Goal: Task Accomplishment & Management: Manage account settings

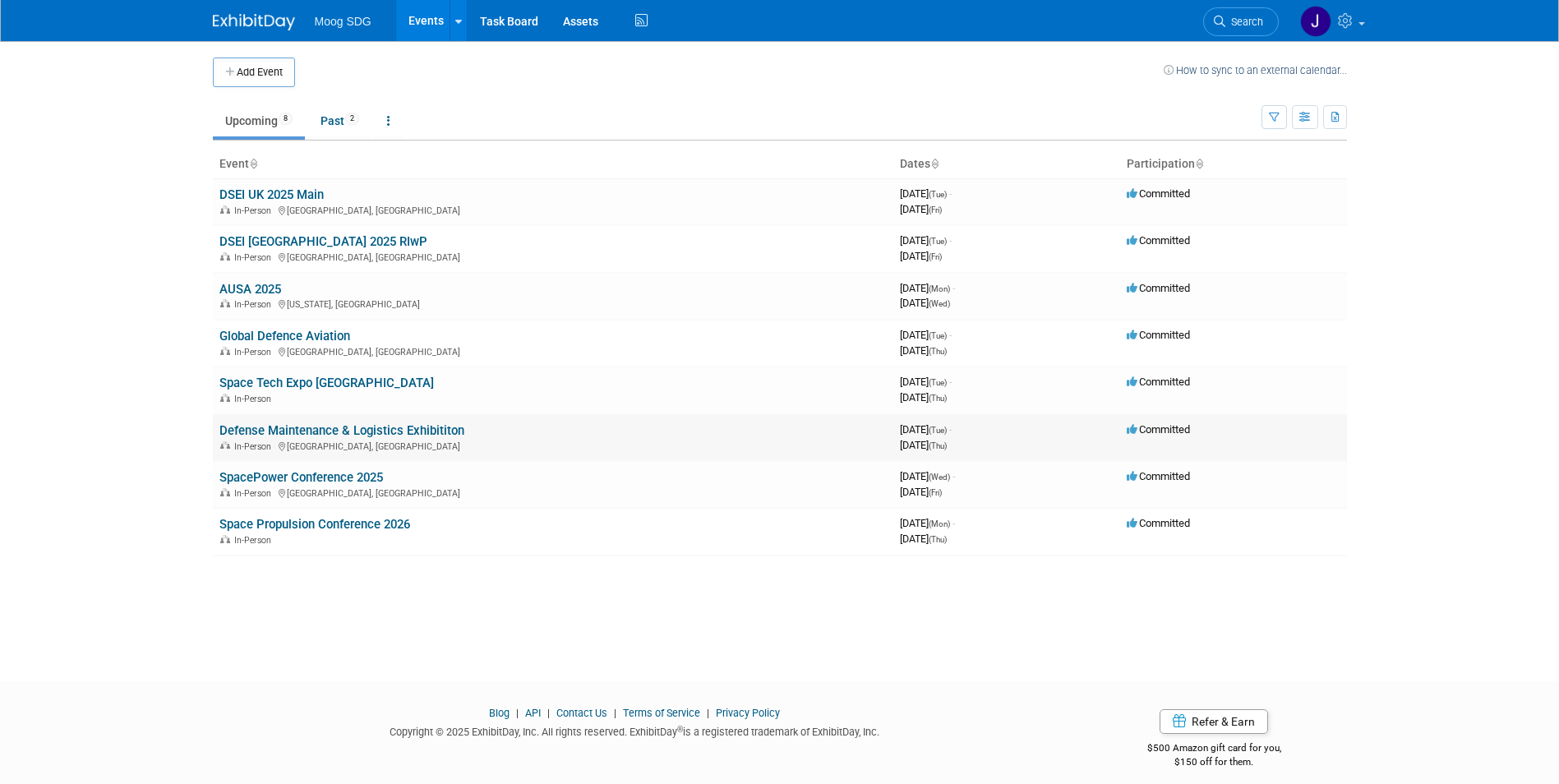
click at [387, 431] on link "Defense Maintenance & Logistics Exhibititon" at bounding box center [342, 430] width 245 height 15
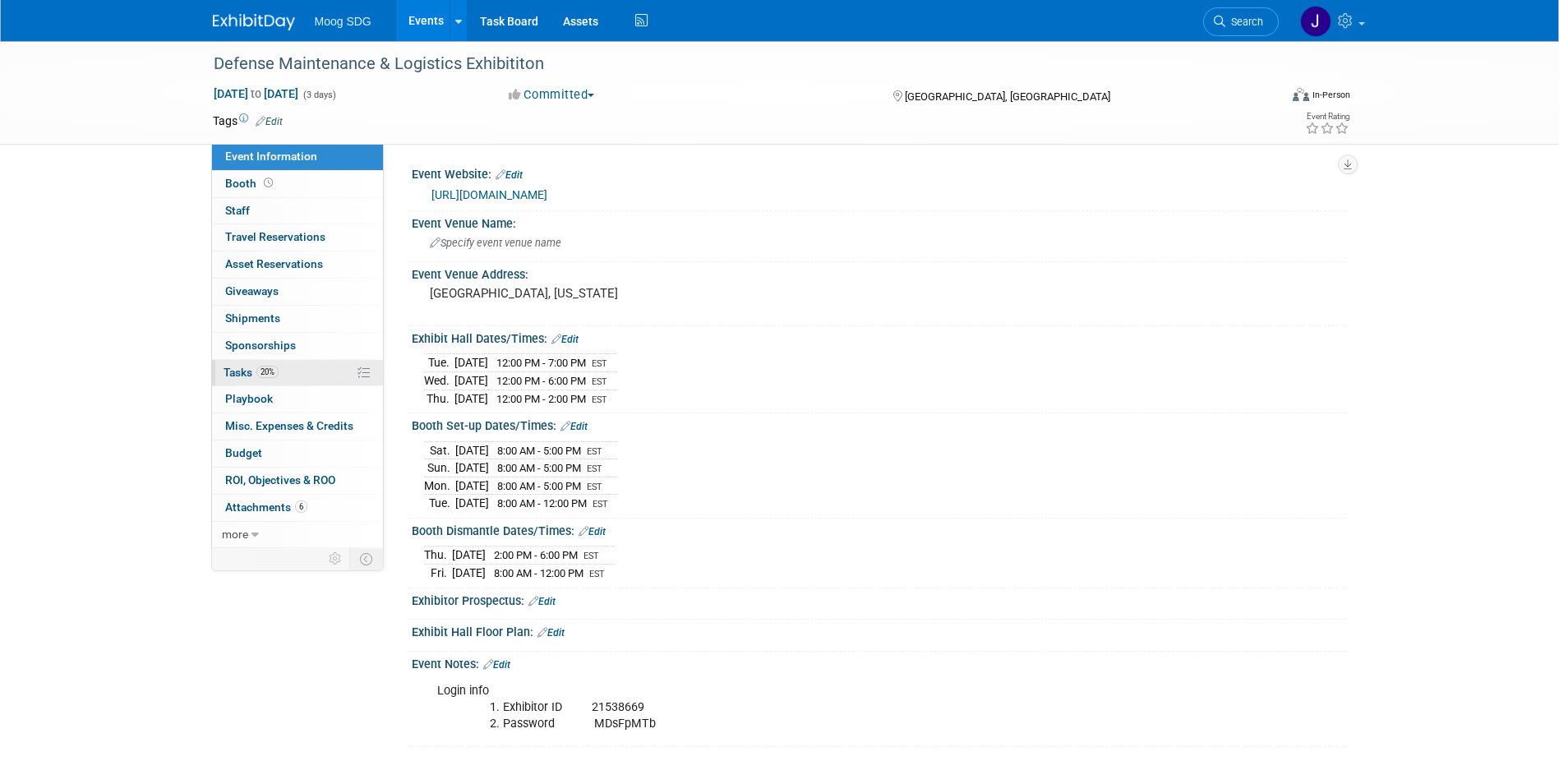
click at [278, 366] on span "Tasks 20%" at bounding box center [251, 372] width 55 height 13
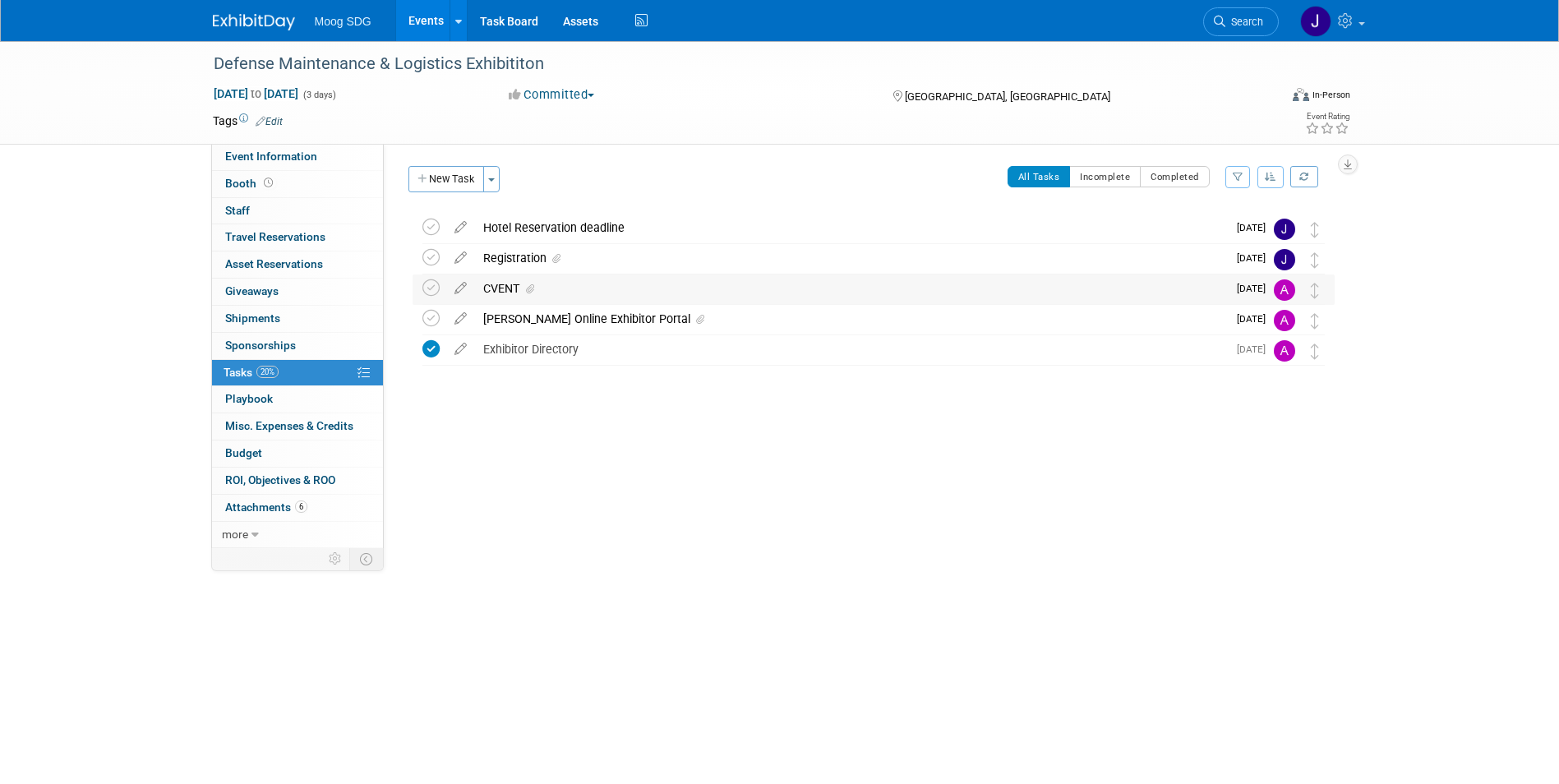
click at [513, 290] on div "CVENT" at bounding box center [850, 288] width 752 height 28
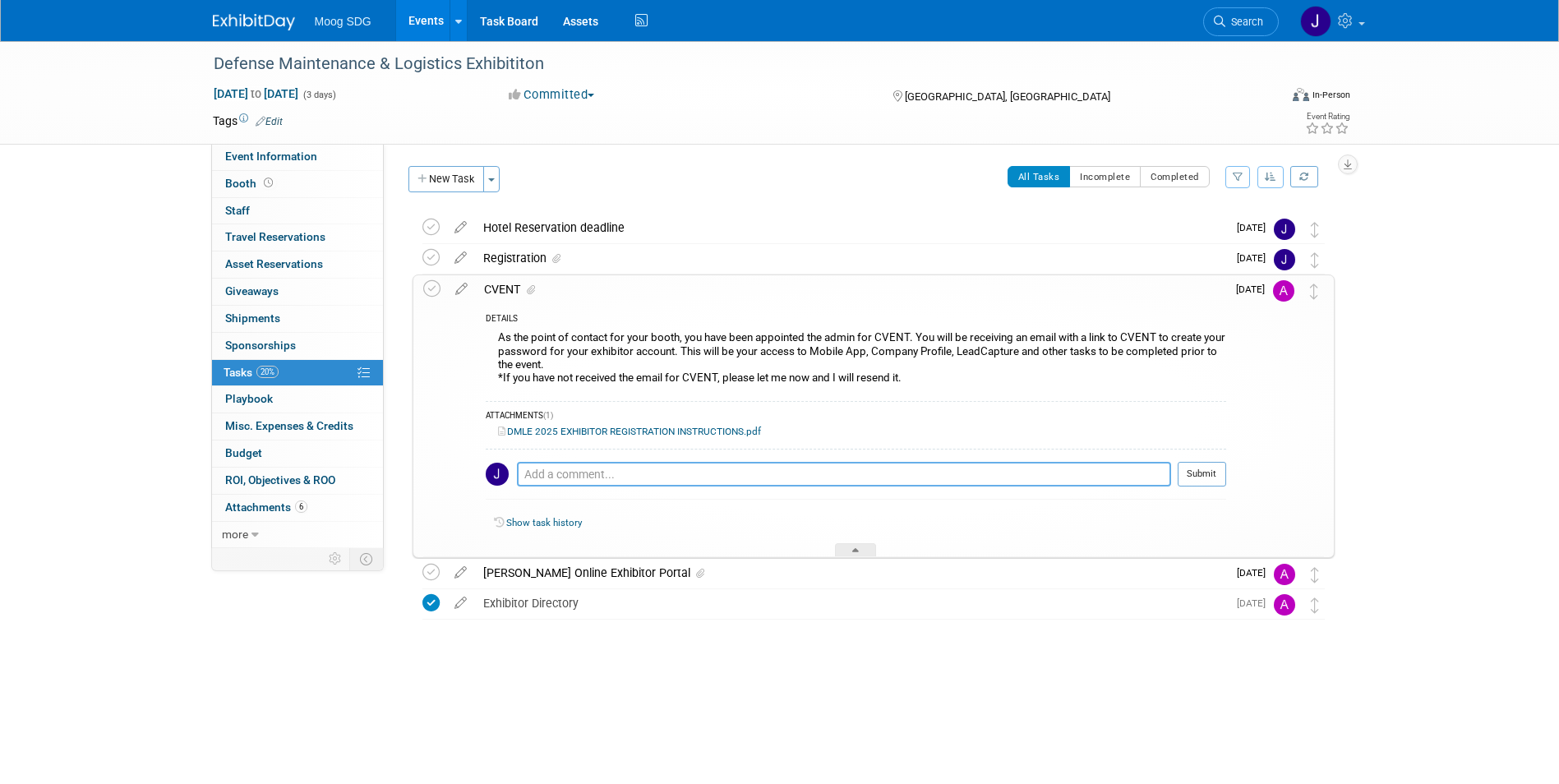
click at [710, 466] on textarea at bounding box center [844, 474] width 654 height 25
paste textarea "o Upload Company Logo o Upload Company Description (50 words or less) o Registe…"
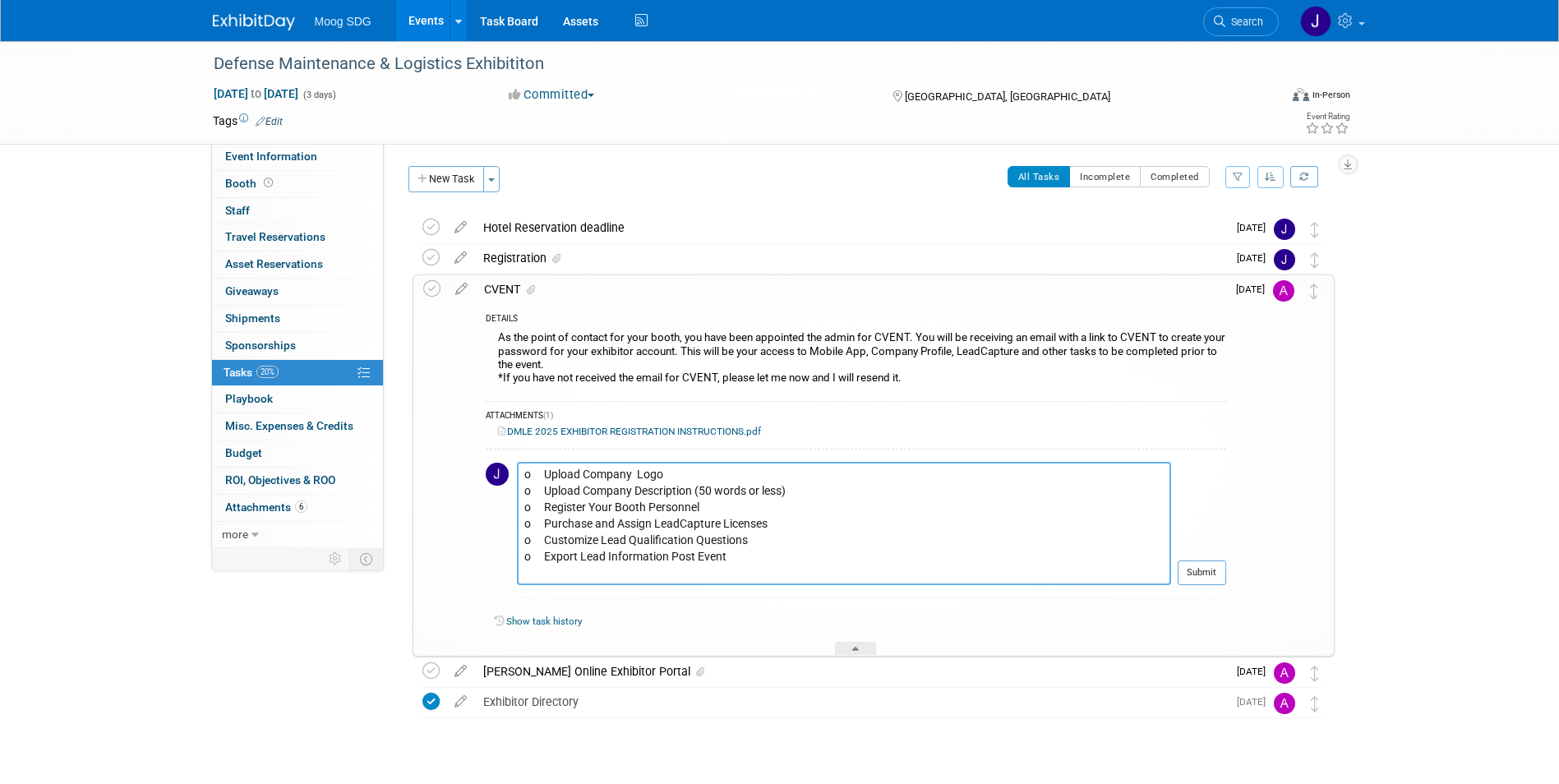
paste textarea "https://exhibitors.cvent.com/login?email=jroberts7%40moog.com&returnUrl=%2Feven…"
type textarea "o Upload Company Logo o Upload Company Description (50 words or less) o Registe…"
click at [1203, 567] on button "Submit" at bounding box center [1201, 573] width 48 height 25
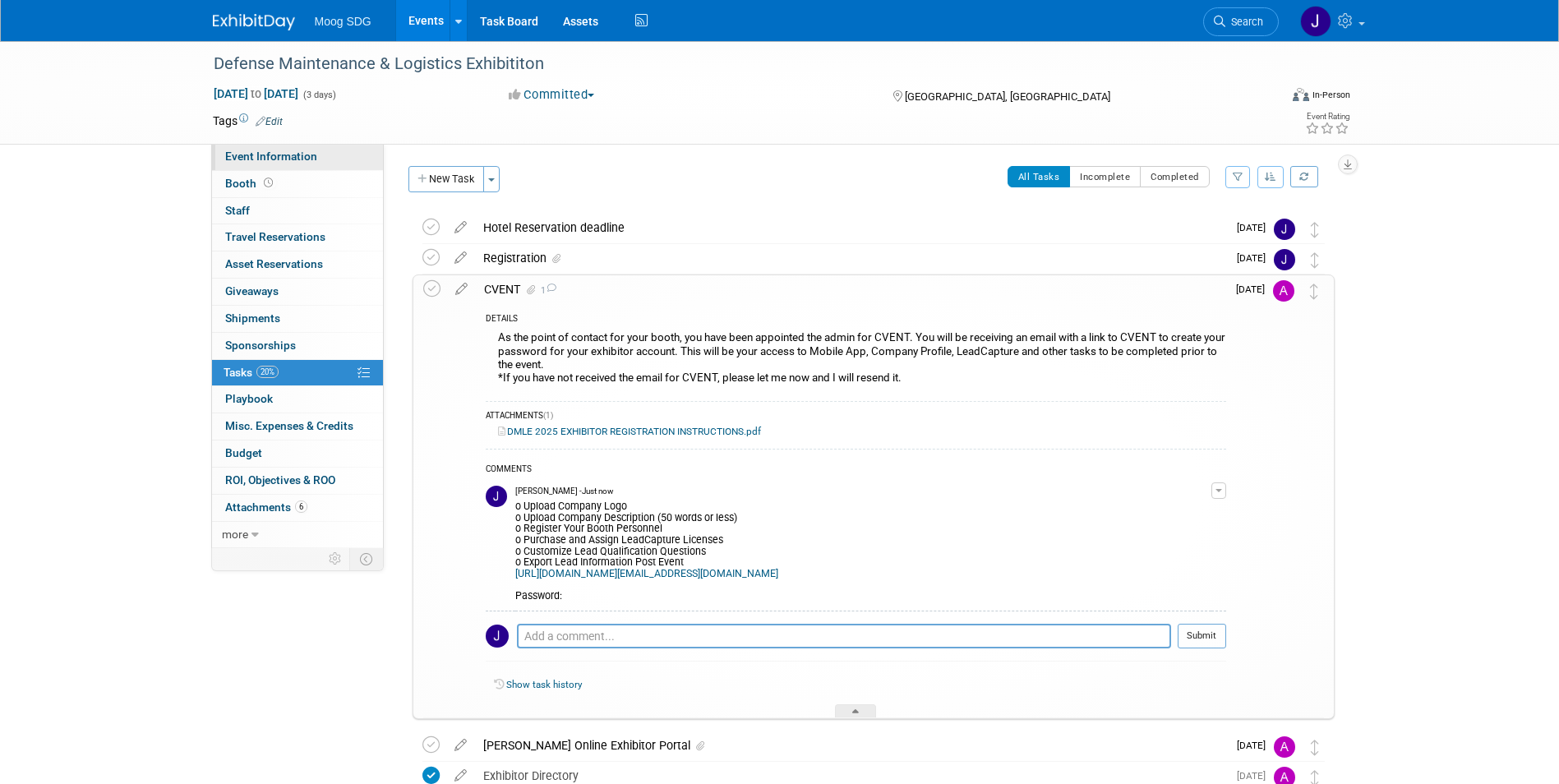
click at [259, 151] on span "Event Information" at bounding box center [271, 156] width 92 height 13
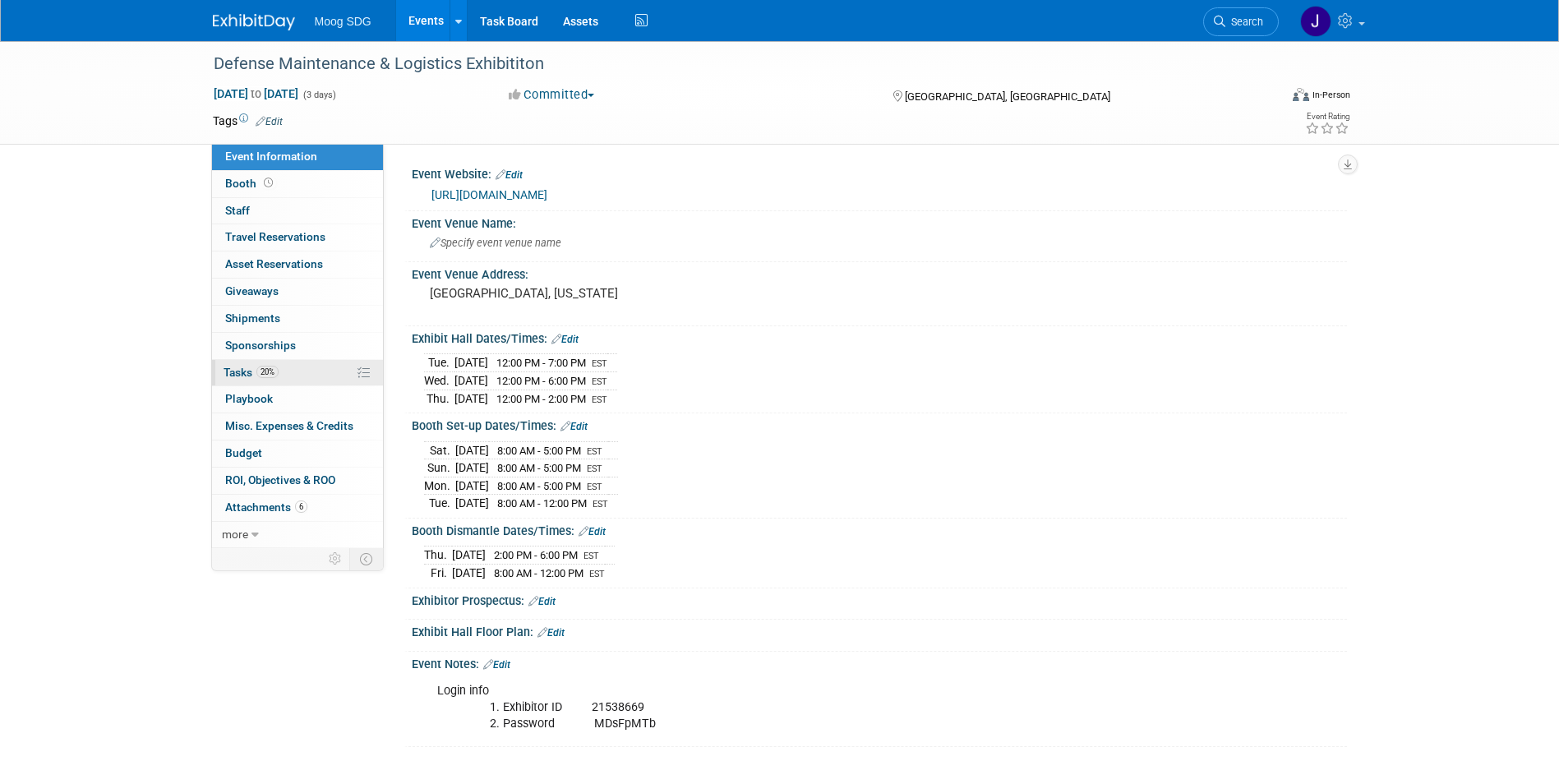
click at [293, 373] on link "20% Tasks 20%" at bounding box center [298, 373] width 171 height 26
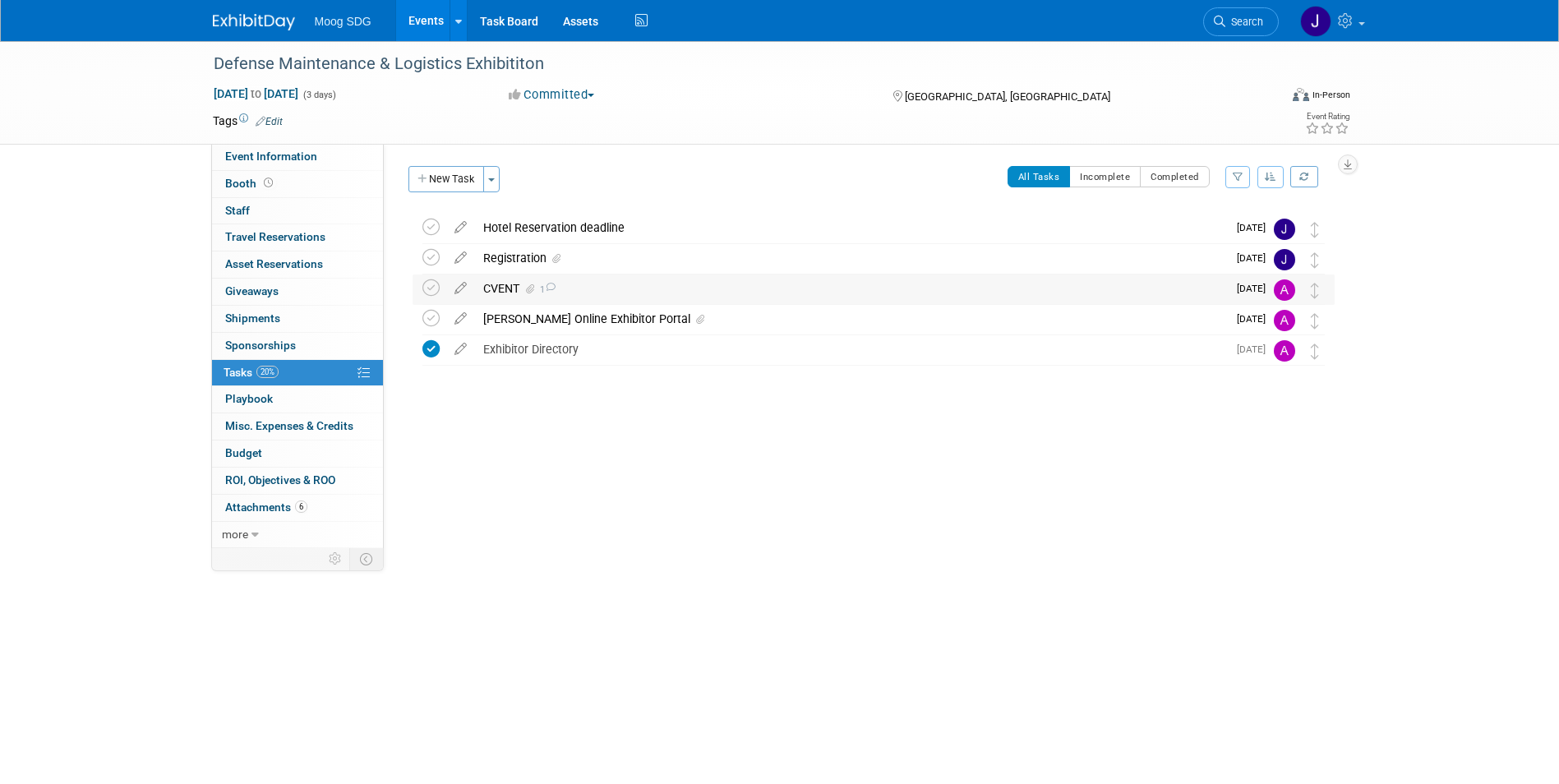
click at [573, 298] on div "CVENT 1" at bounding box center [850, 288] width 752 height 28
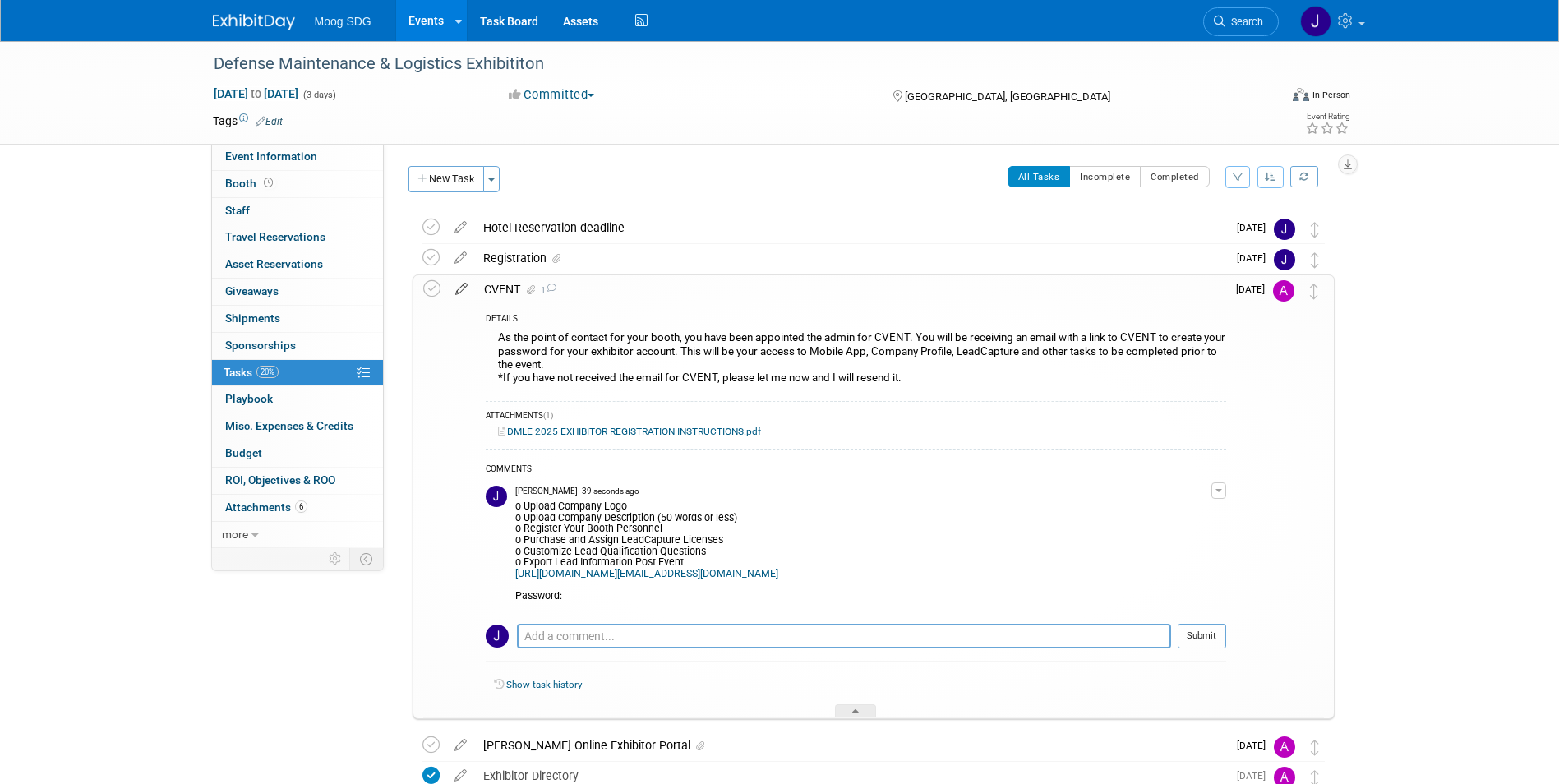
click at [463, 285] on icon at bounding box center [461, 285] width 29 height 20
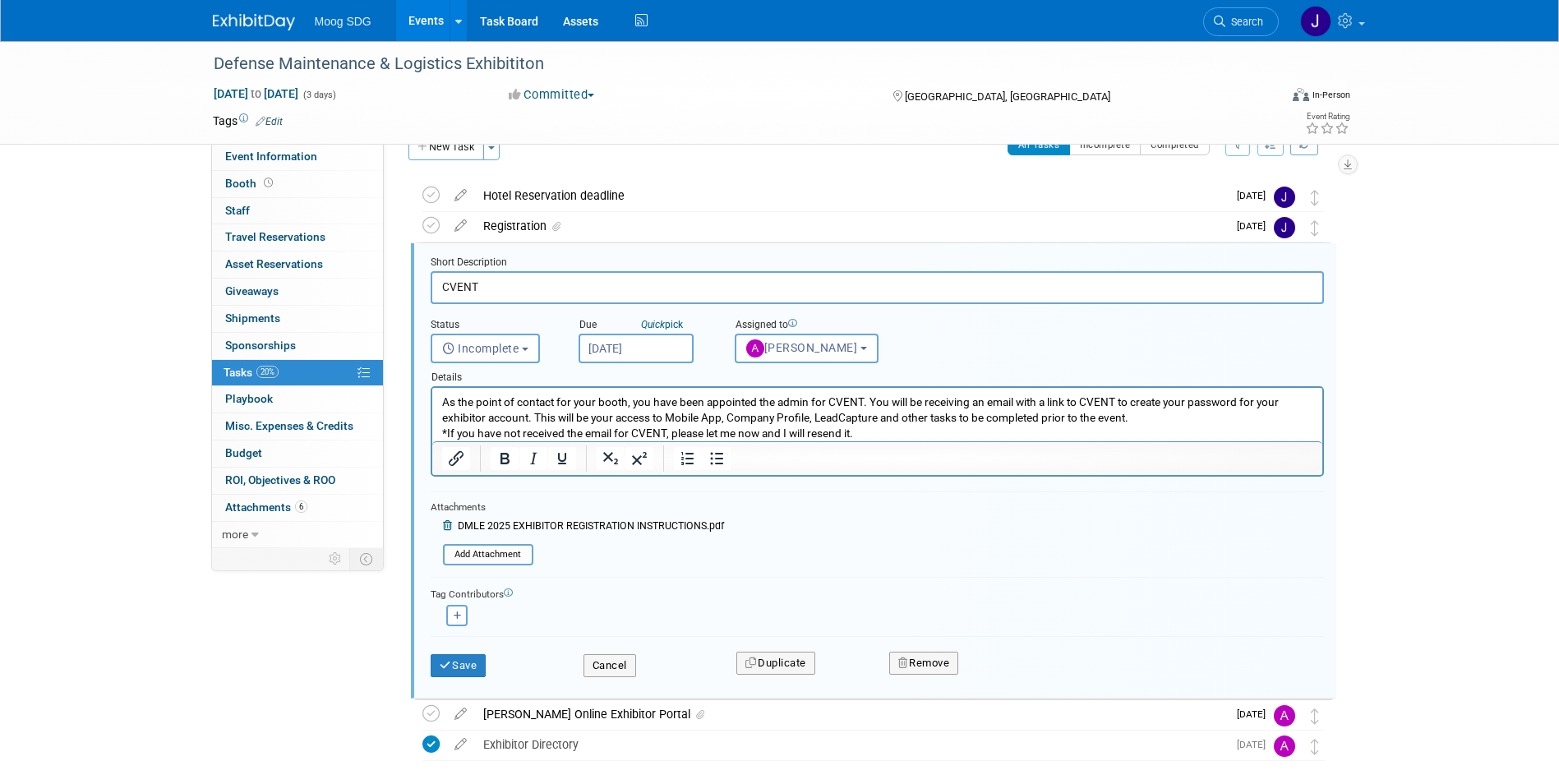
scroll to position [34, 0]
click at [814, 430] on p "As the point of contact for your booth, you have been appointed the admin for C…" at bounding box center [877, 415] width 871 height 47
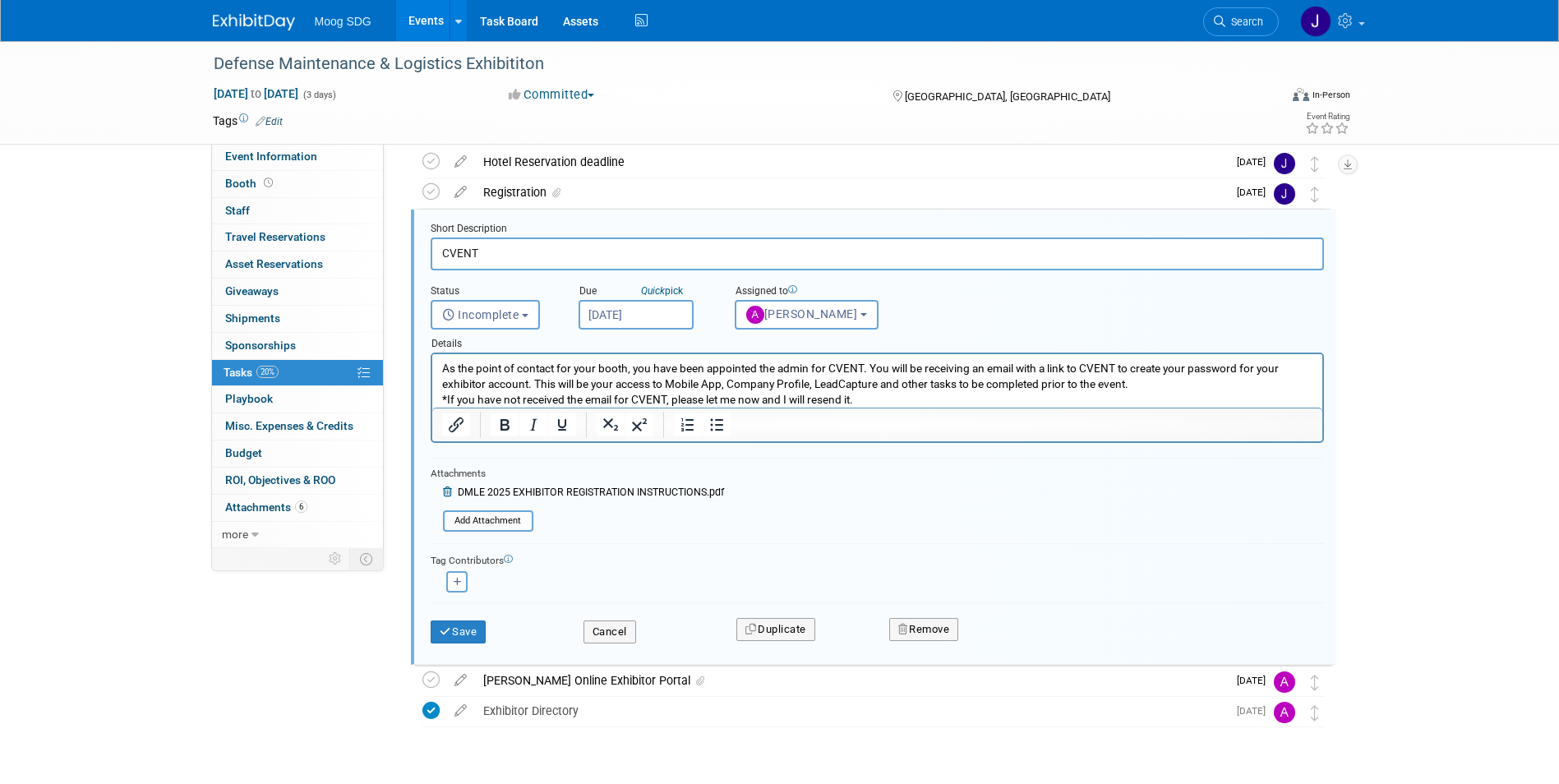
scroll to position [27, 0]
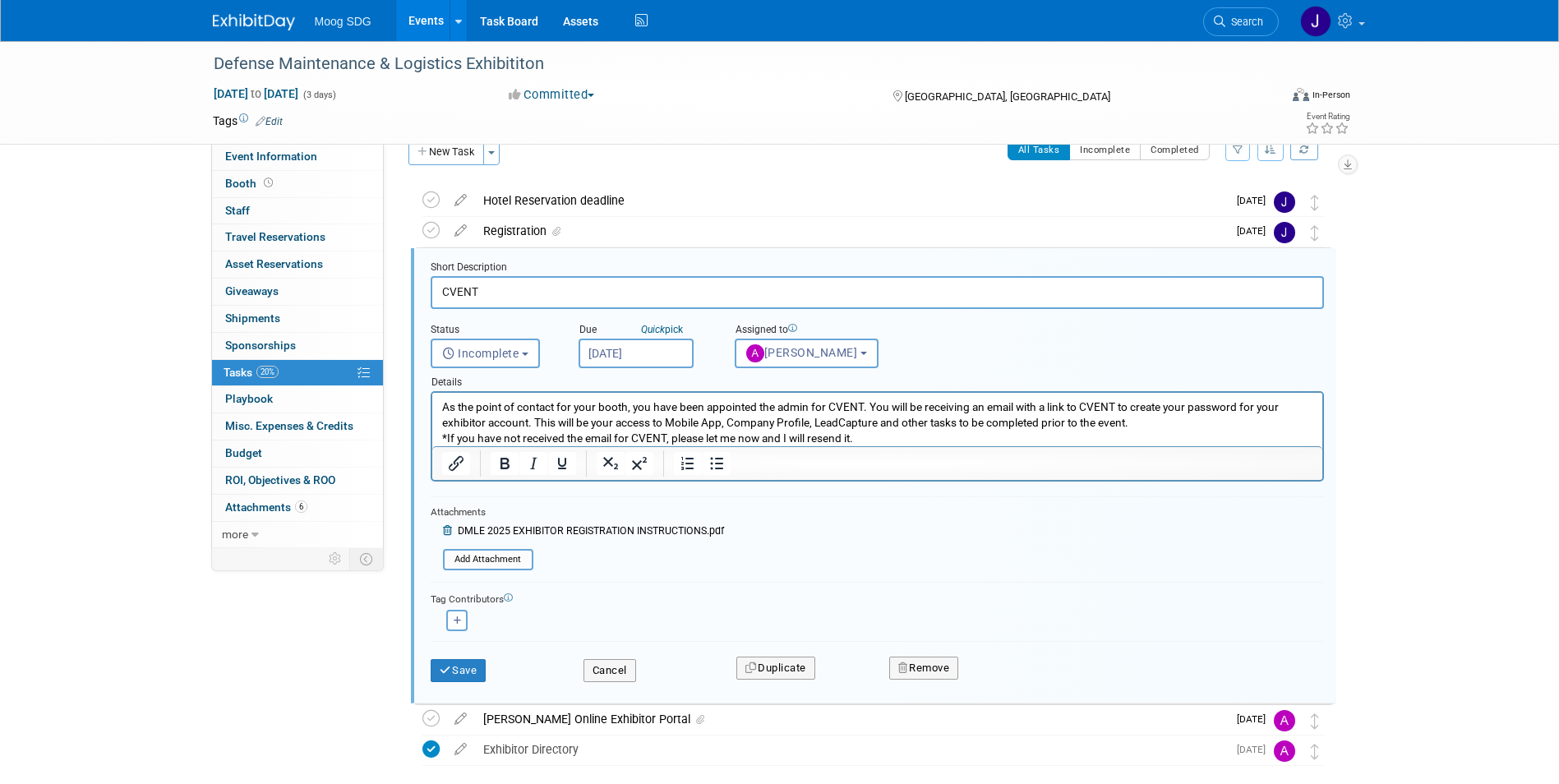
click at [650, 421] on p "As the point of contact for your booth, you have been appointed the admin for C…" at bounding box center [877, 422] width 871 height 47
click at [775, 422] on p "As the point of contact for your booth, you have been appointed the admin for C…" at bounding box center [877, 422] width 871 height 47
click at [852, 431] on p "As the point of contact for your booth, you have been appointed the admin for C…" at bounding box center [877, 422] width 871 height 47
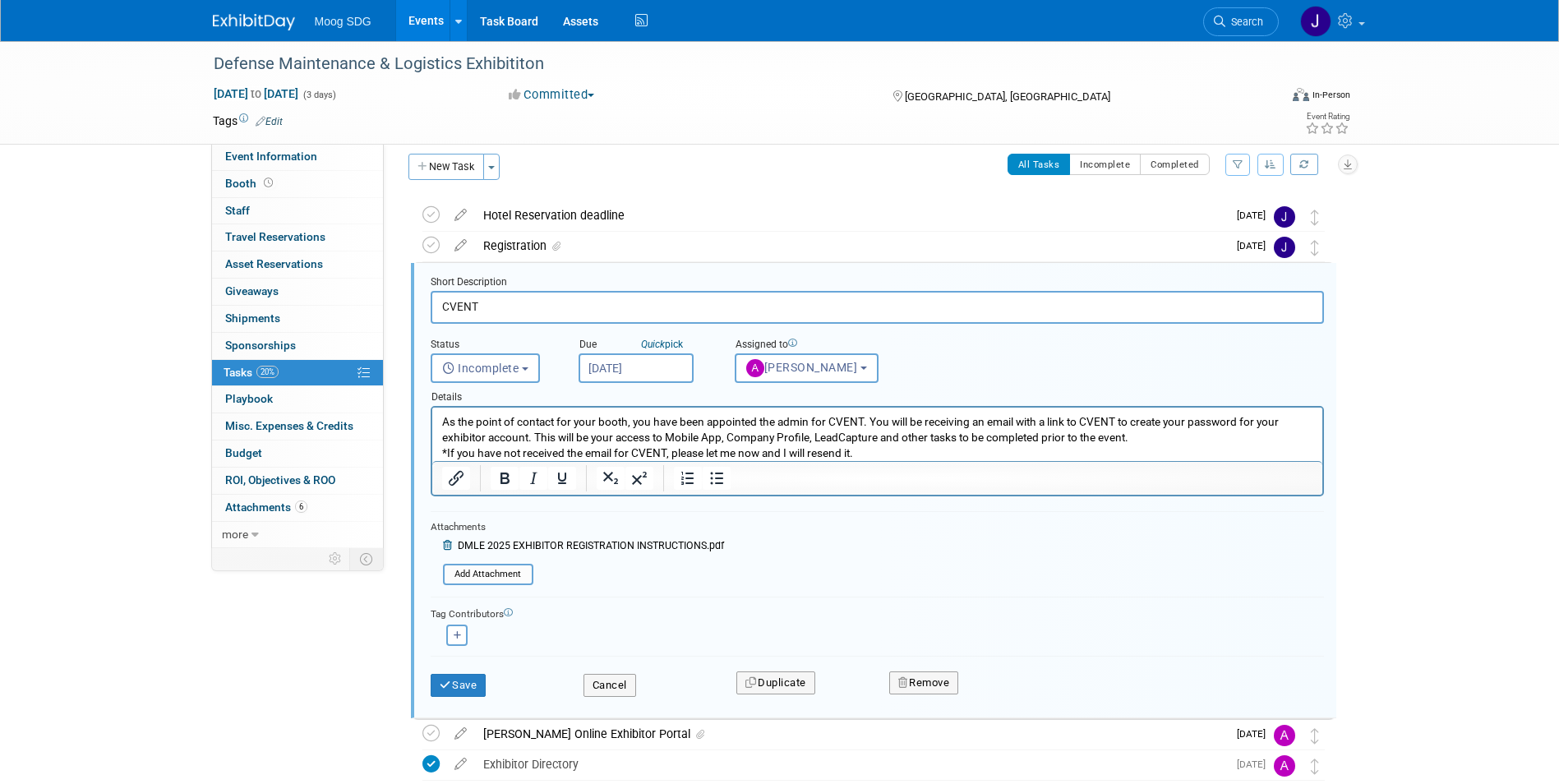
scroll to position [0, 0]
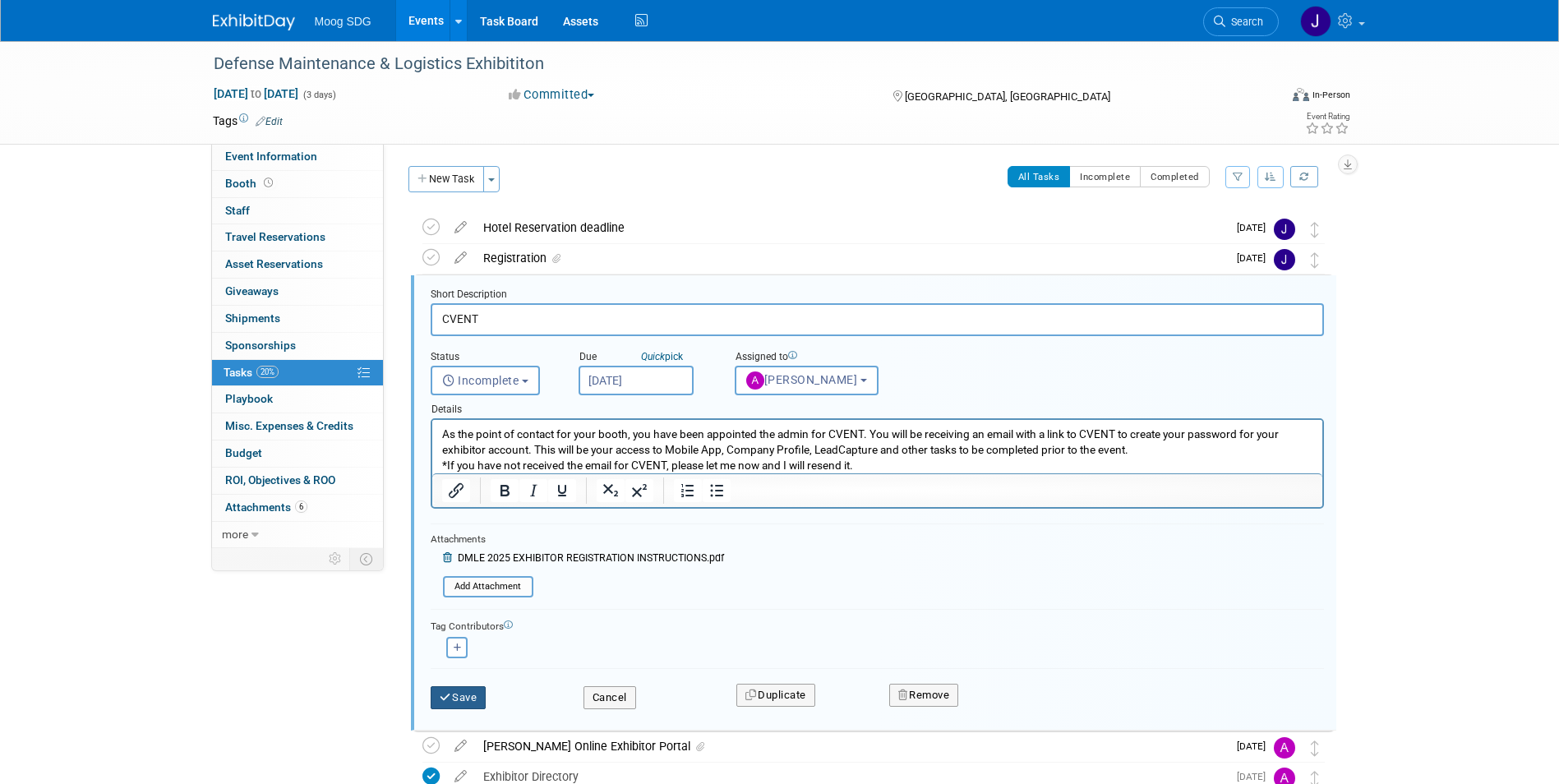
click at [464, 699] on button "Save" at bounding box center [458, 698] width 56 height 23
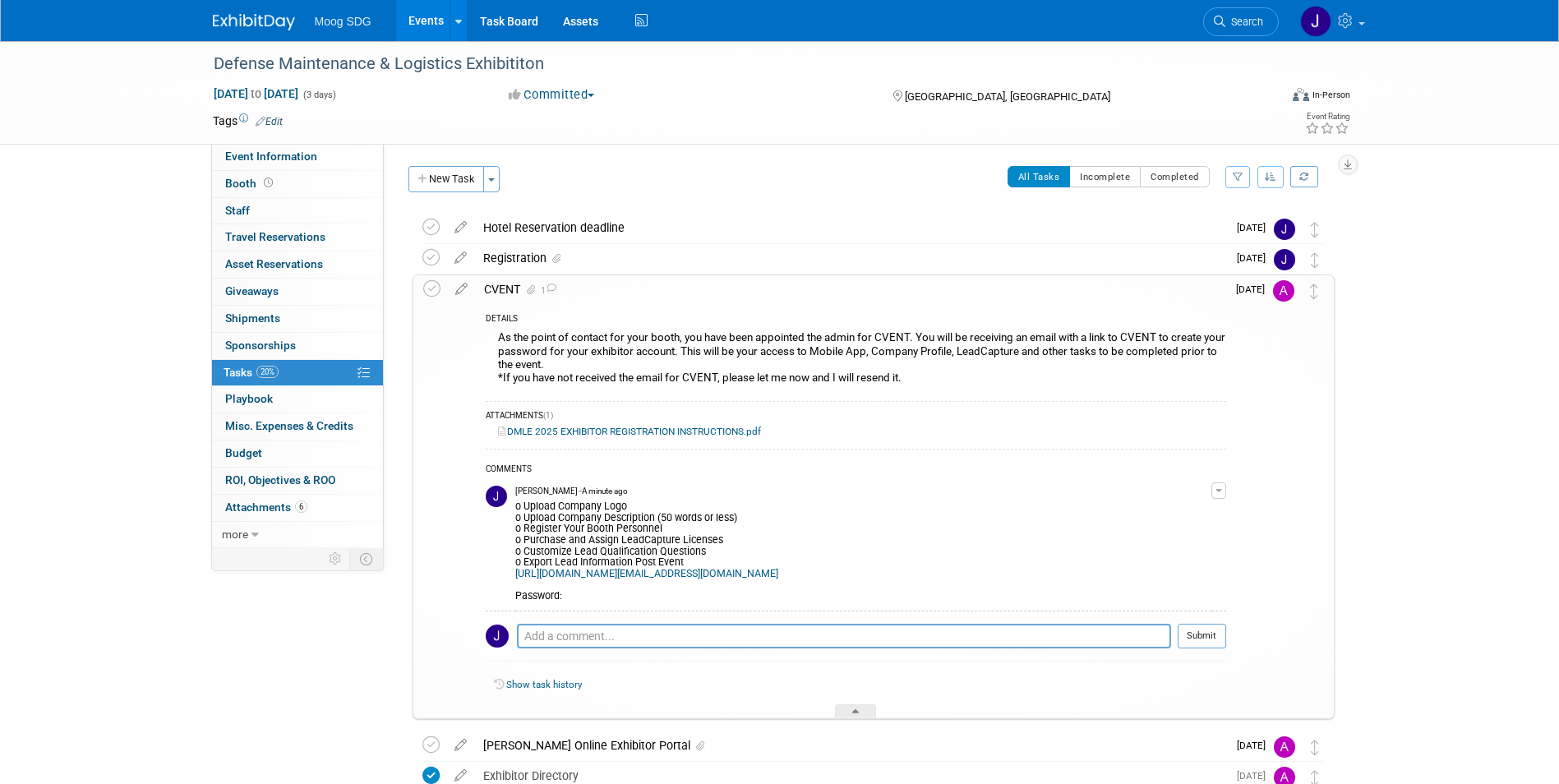
click at [1225, 496] on button "button" at bounding box center [1218, 490] width 15 height 17
click at [1169, 511] on link "Edit Comment" at bounding box center [1160, 514] width 130 height 23
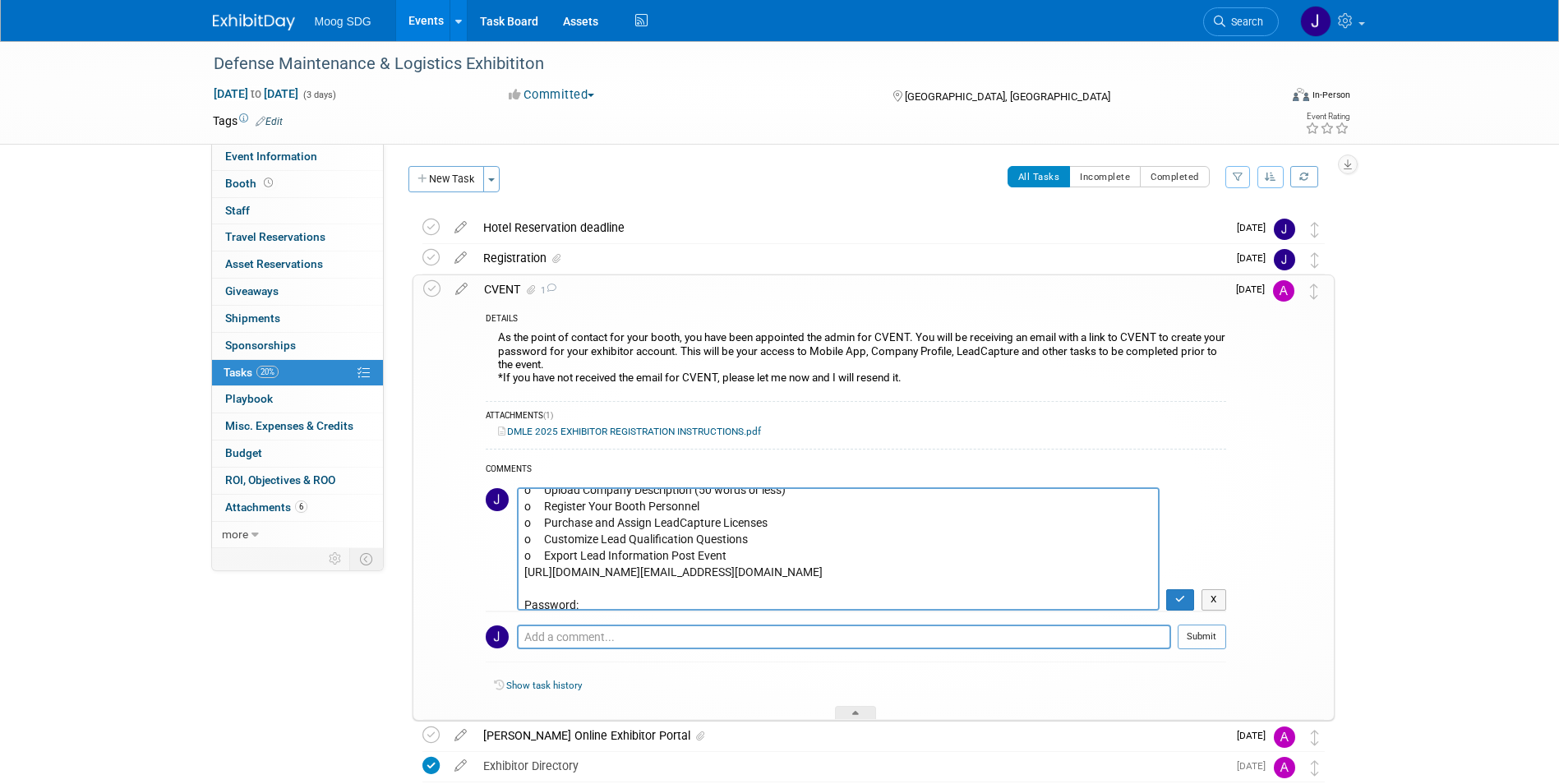
scroll to position [49, 0]
drag, startPoint x: 600, startPoint y: 592, endPoint x: 489, endPoint y: 590, distance: 111.0
click at [489, 590] on tr "o Upload Company Logo o Upload Company Description (50 words or less) o Registe…" at bounding box center [856, 549] width 740 height 124
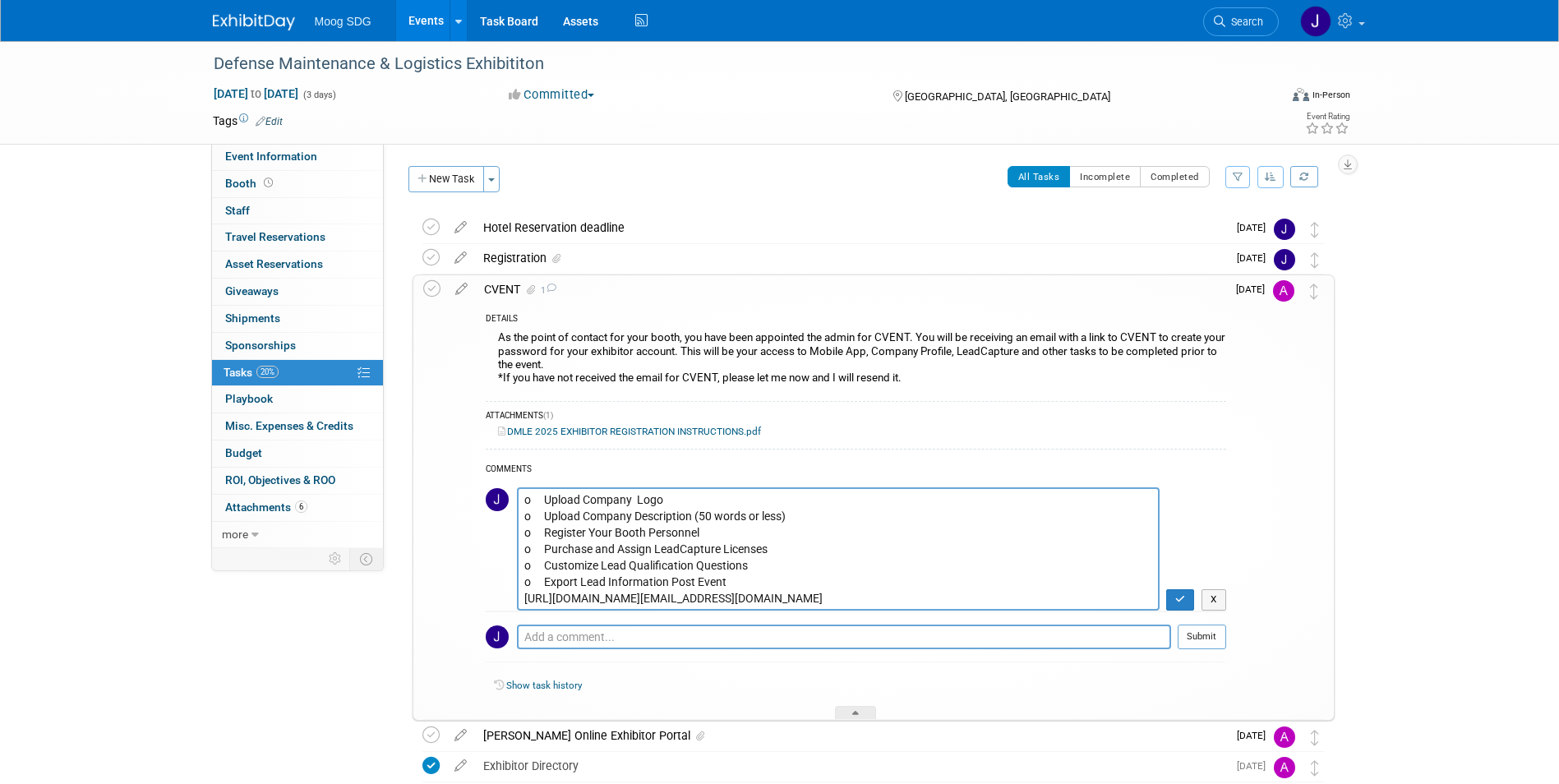
scroll to position [17, 0]
type textarea "o Upload Company Logo o Upload Company Description (50 words or less) o Registe…"
click at [1186, 596] on icon "button" at bounding box center [1180, 598] width 11 height 10
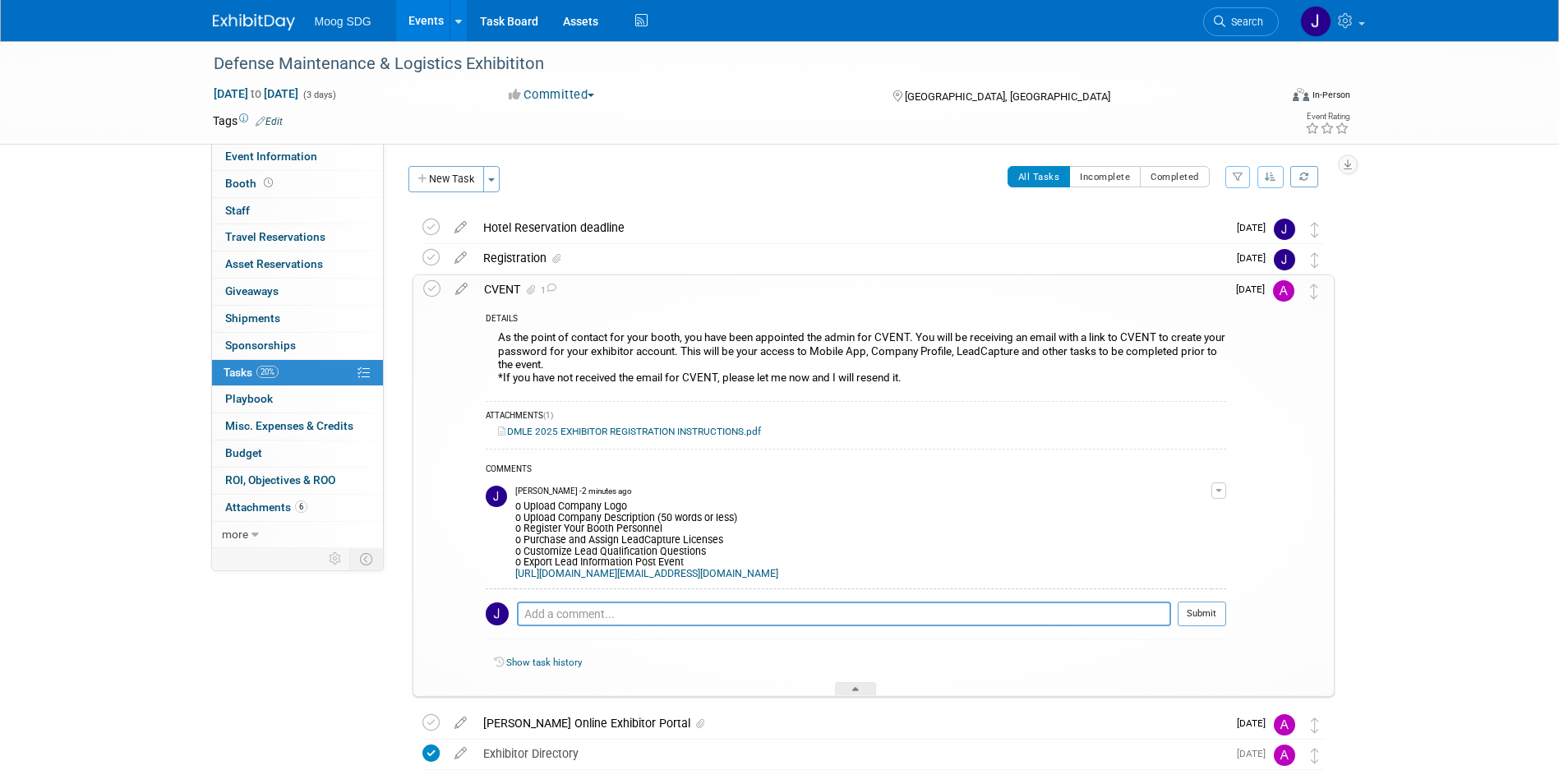
click at [1362, 289] on div "Defense Maintenance & Logistics Exhibititon Dec 9, 2025 to Dec 11, 2025 (3 days…" at bounding box center [779, 455] width 1559 height 829
click at [1310, 292] on icon at bounding box center [1313, 292] width 8 height 16
click at [1461, 546] on div "Defense Maintenance & Logistics Exhibititon Dec 9, 2025 to Dec 11, 2025 (3 days…" at bounding box center [779, 455] width 1559 height 829
click at [858, 697] on icon at bounding box center [855, 692] width 6 height 10
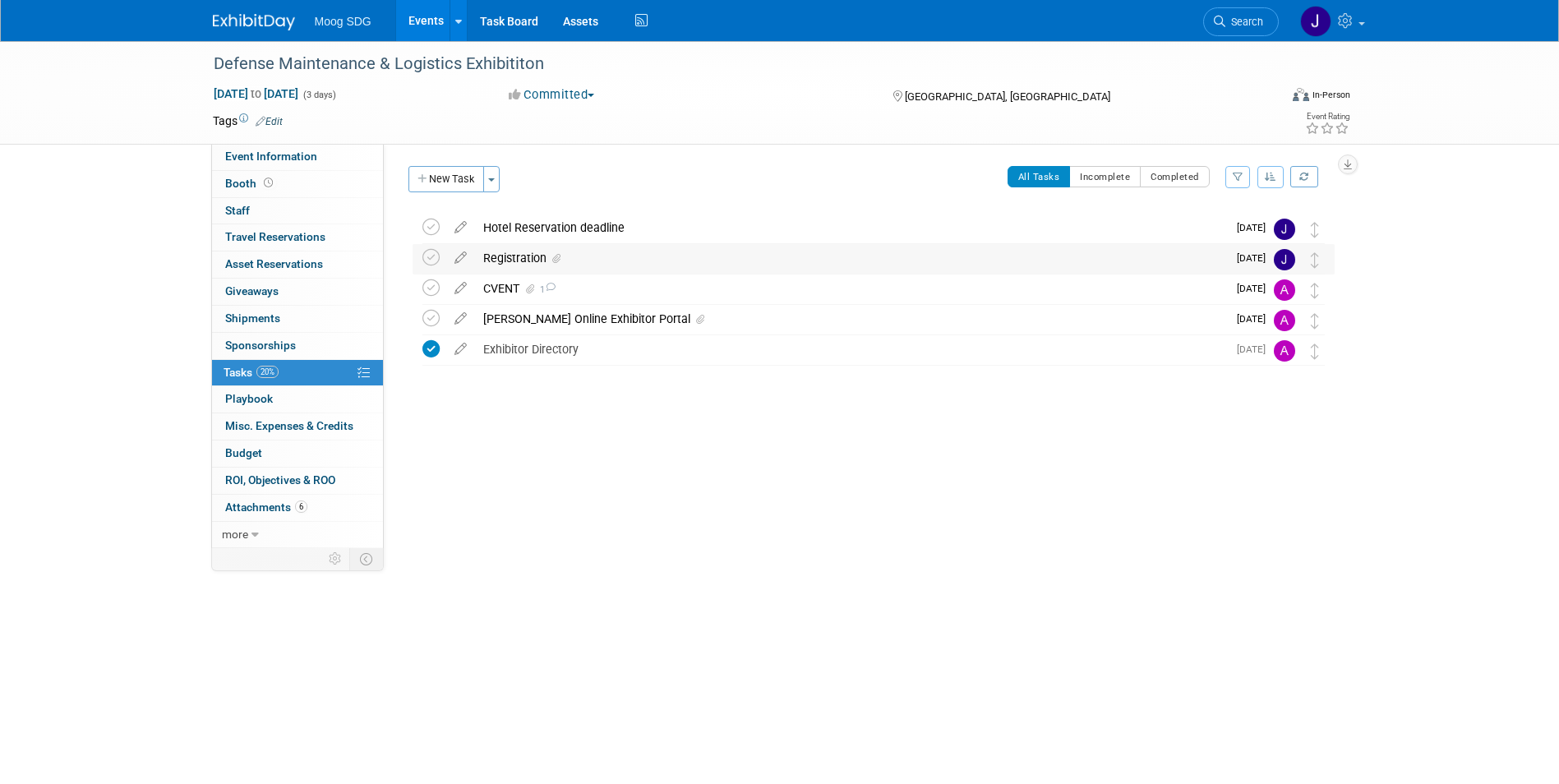
click at [557, 255] on icon at bounding box center [556, 258] width 8 height 10
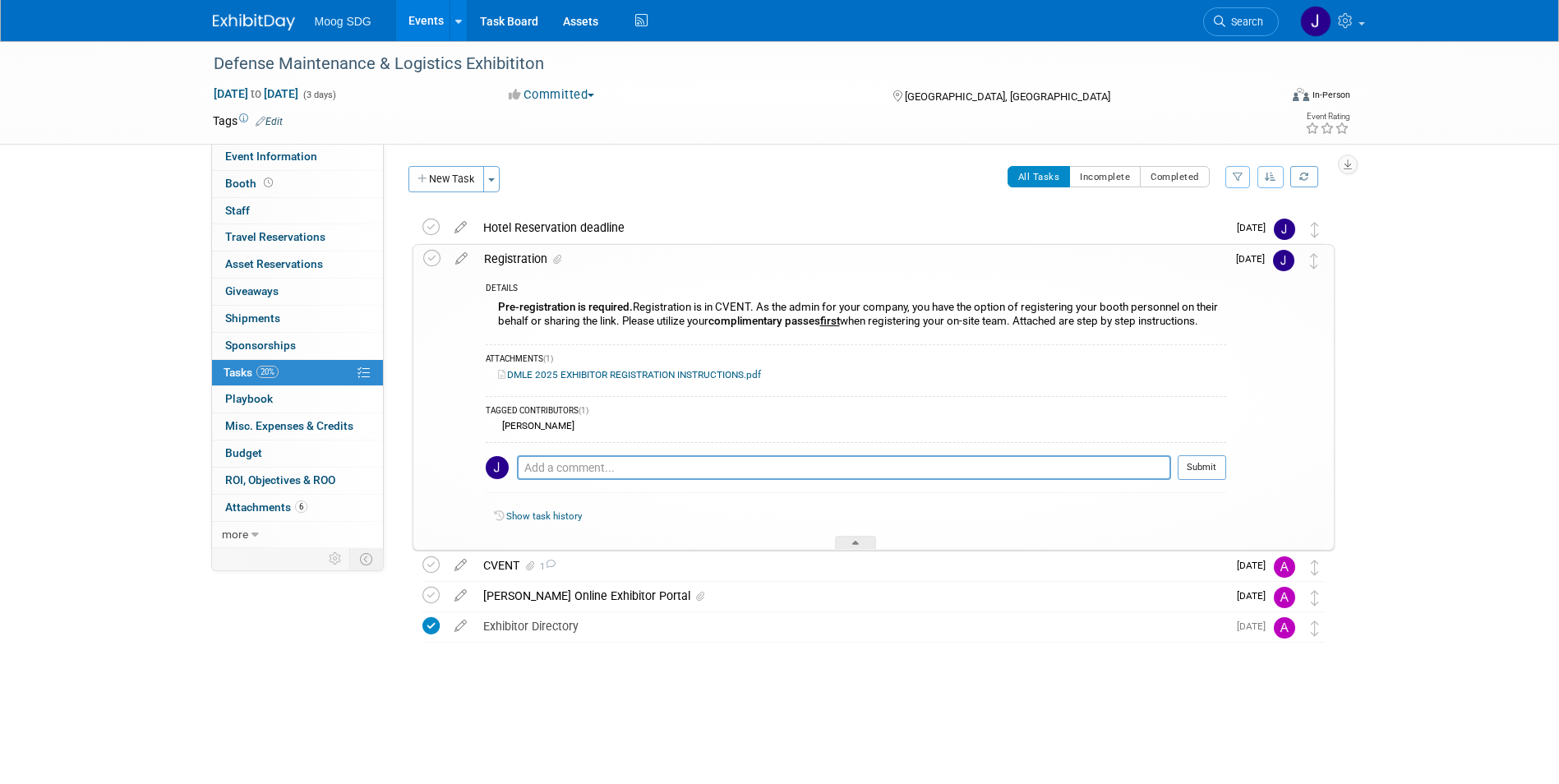
click at [846, 538] on div at bounding box center [855, 543] width 41 height 14
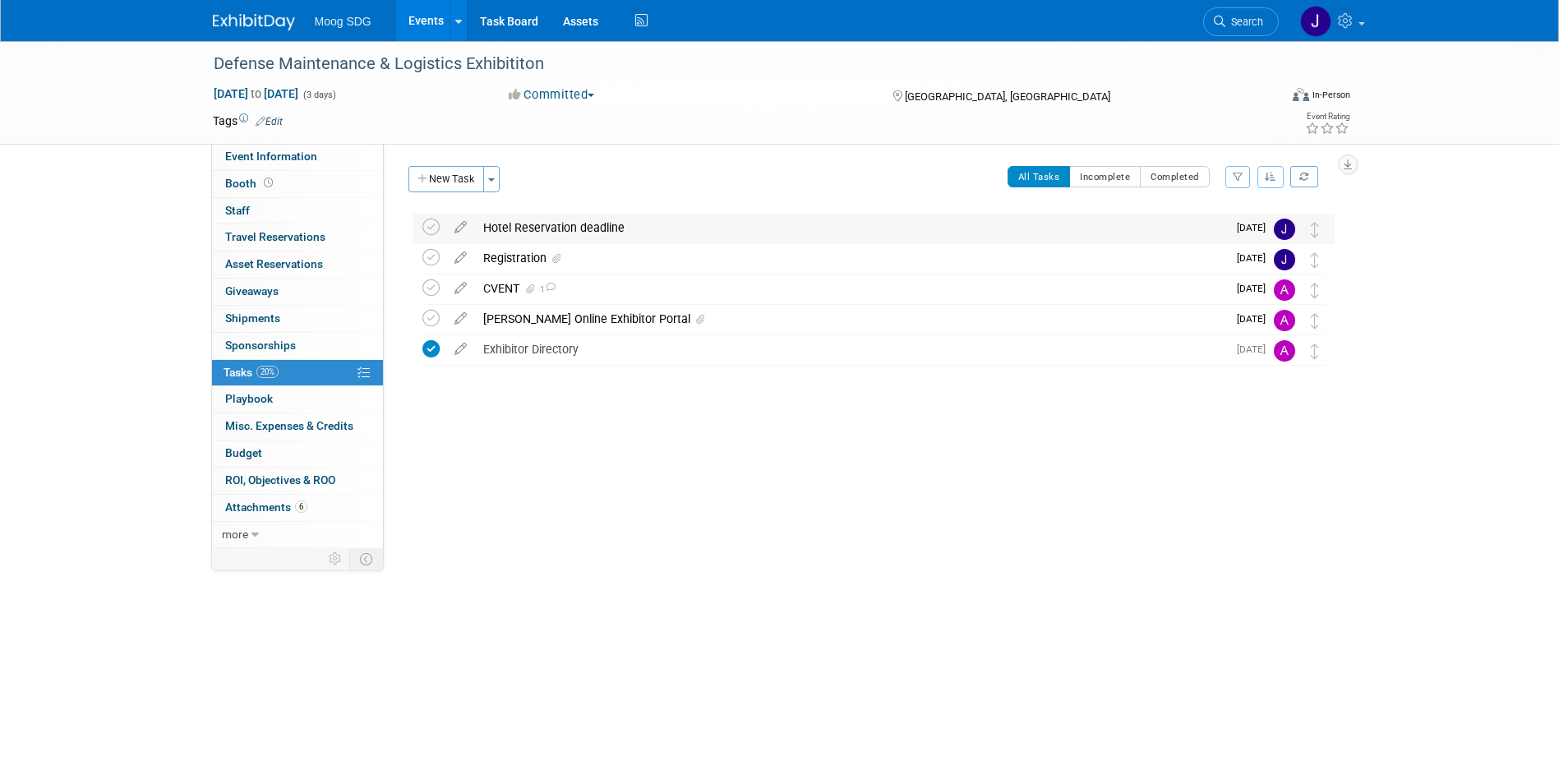
click at [622, 225] on div "Hotel Reservation deadline" at bounding box center [850, 227] width 752 height 28
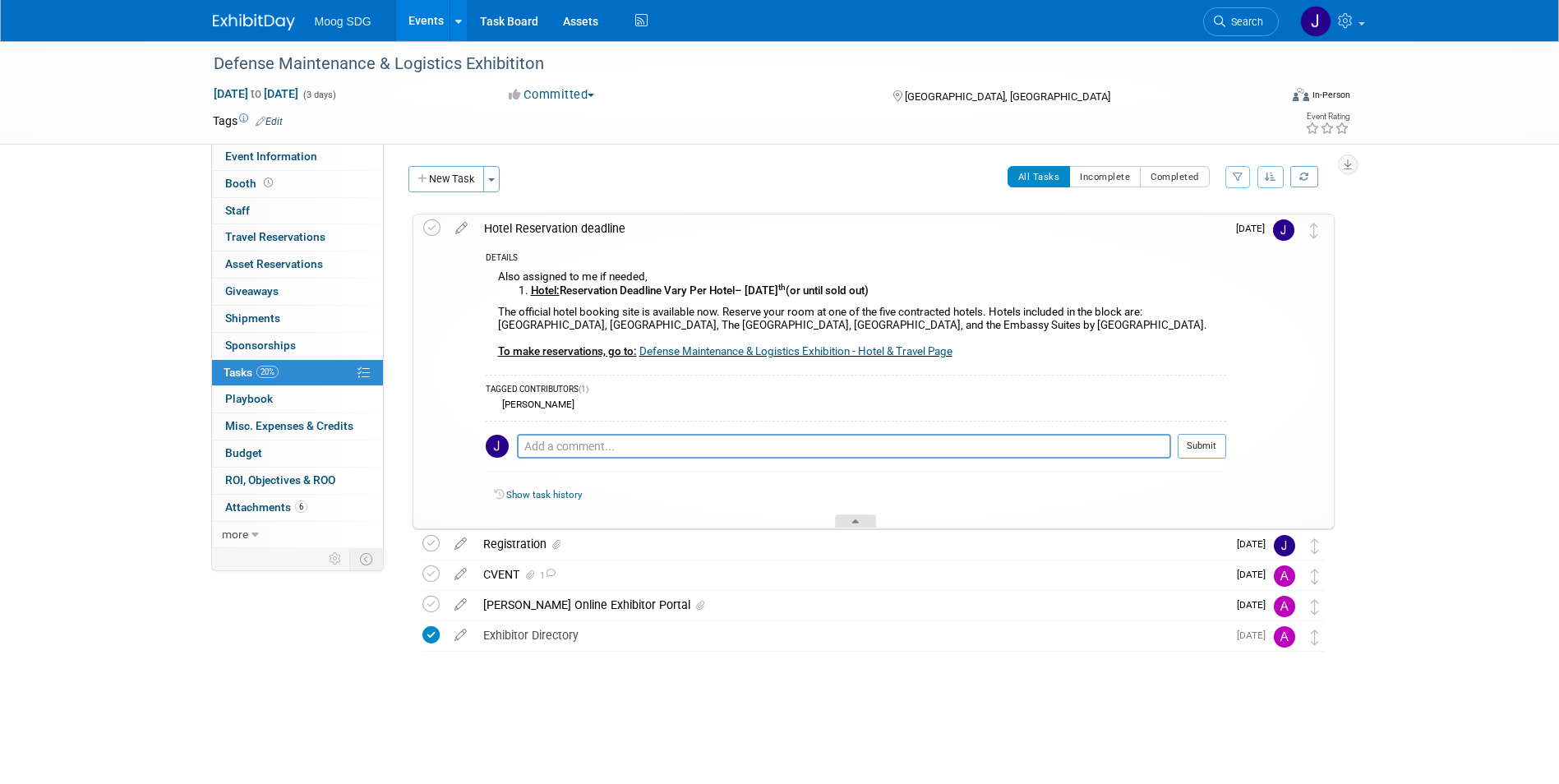
click at [857, 521] on icon at bounding box center [855, 523] width 6 height 10
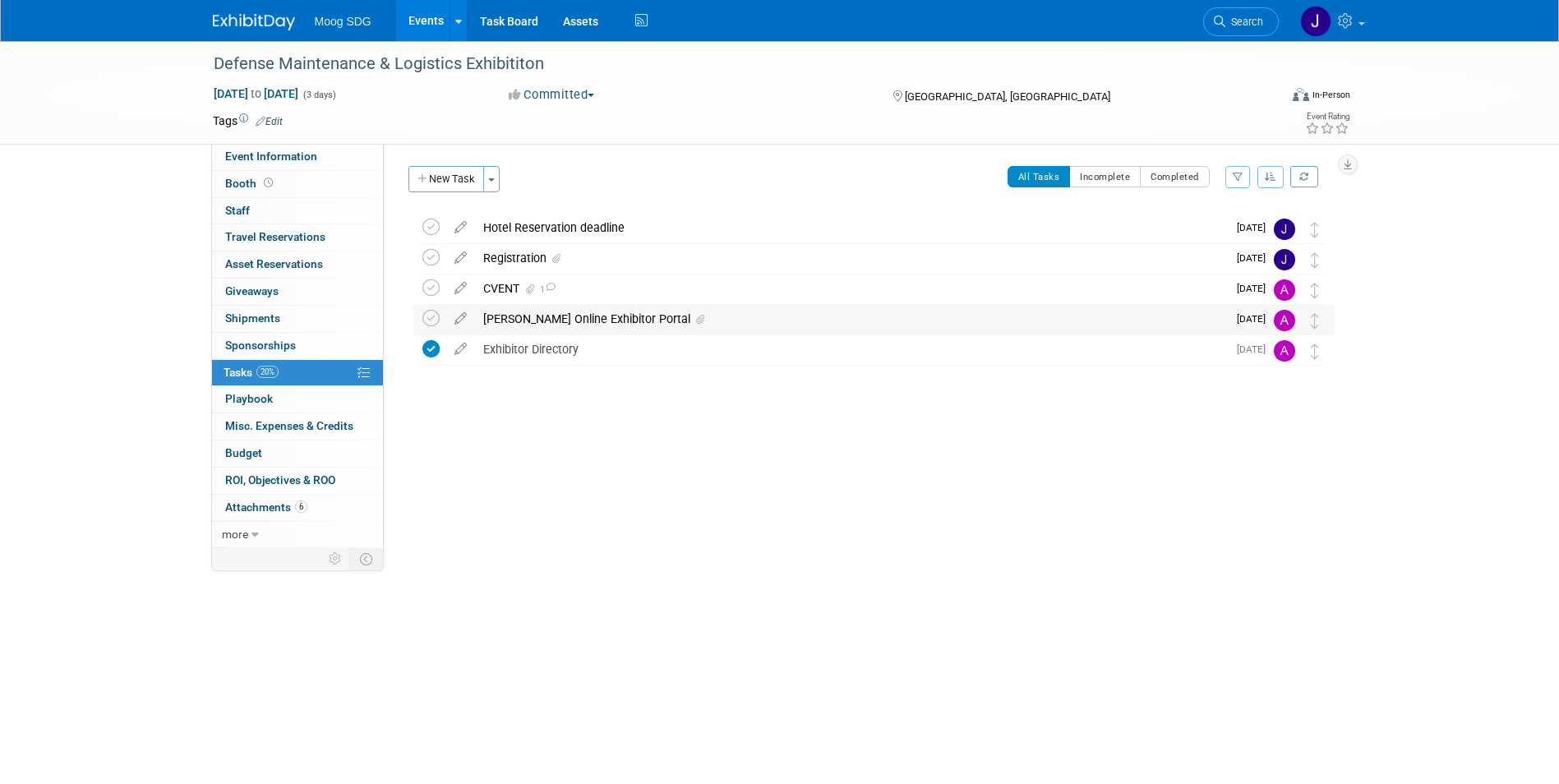
click at [696, 314] on icon at bounding box center [700, 319] width 8 height 10
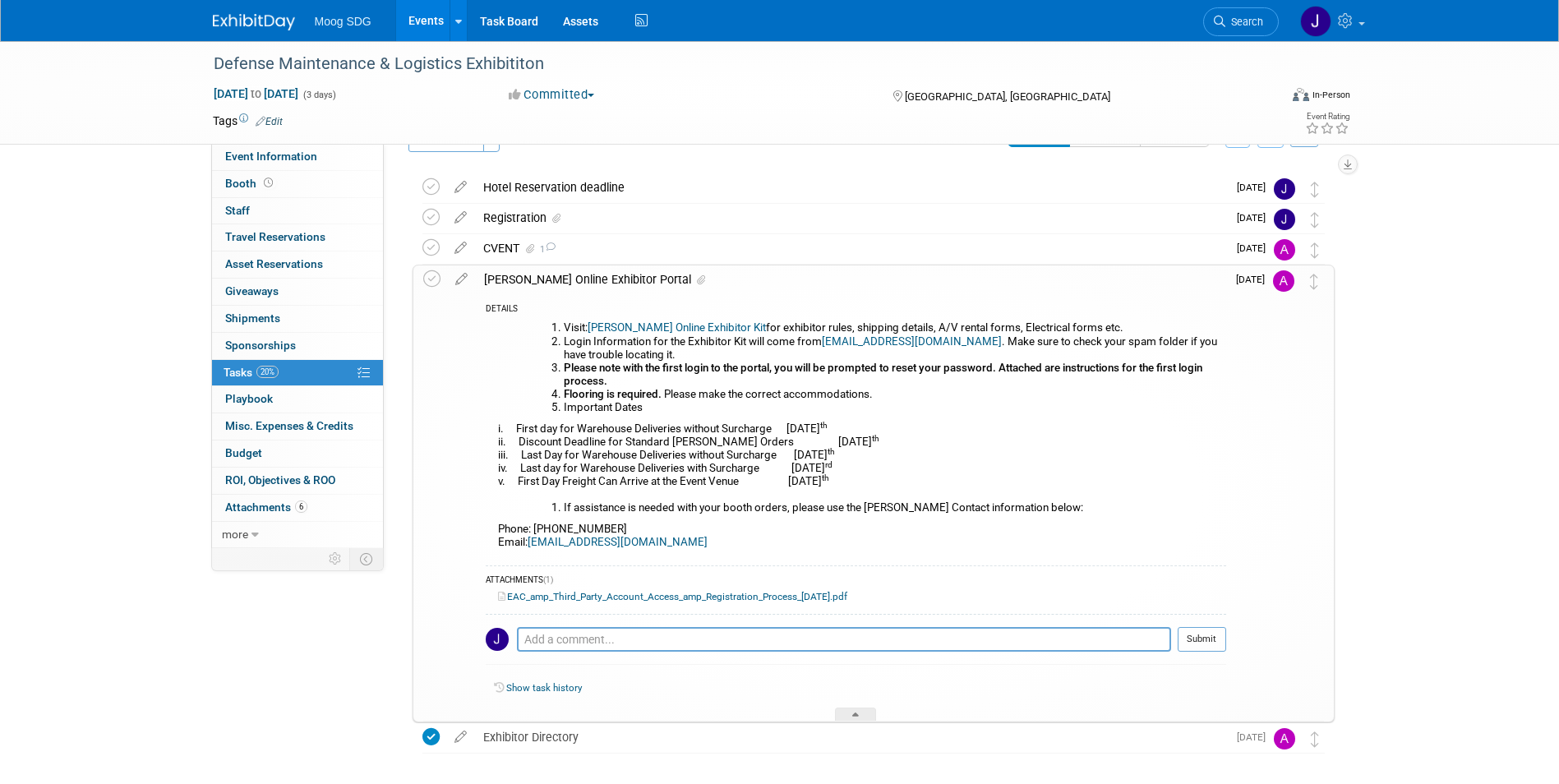
scroll to position [110, 0]
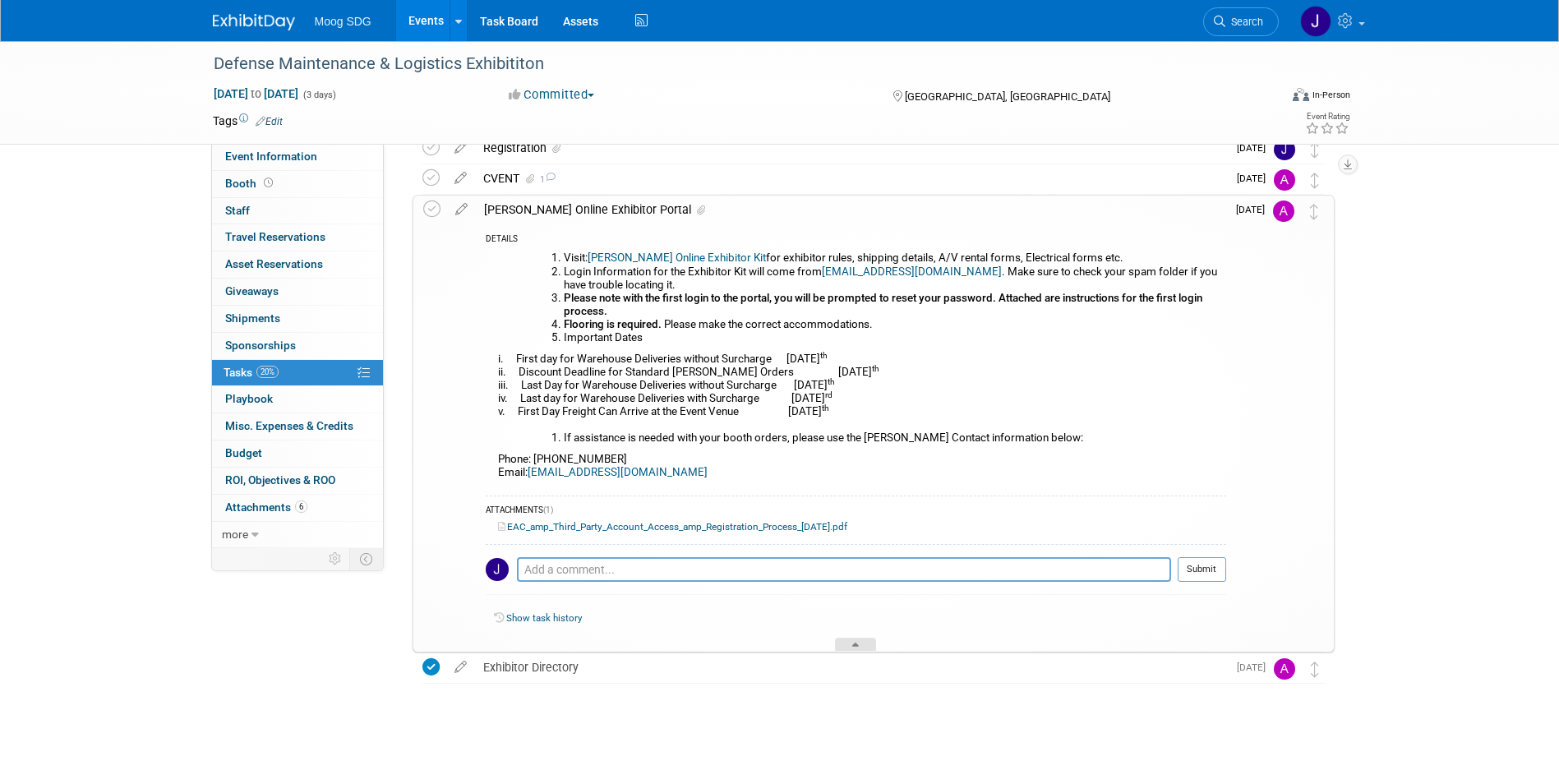
click at [864, 645] on div at bounding box center [855, 645] width 41 height 14
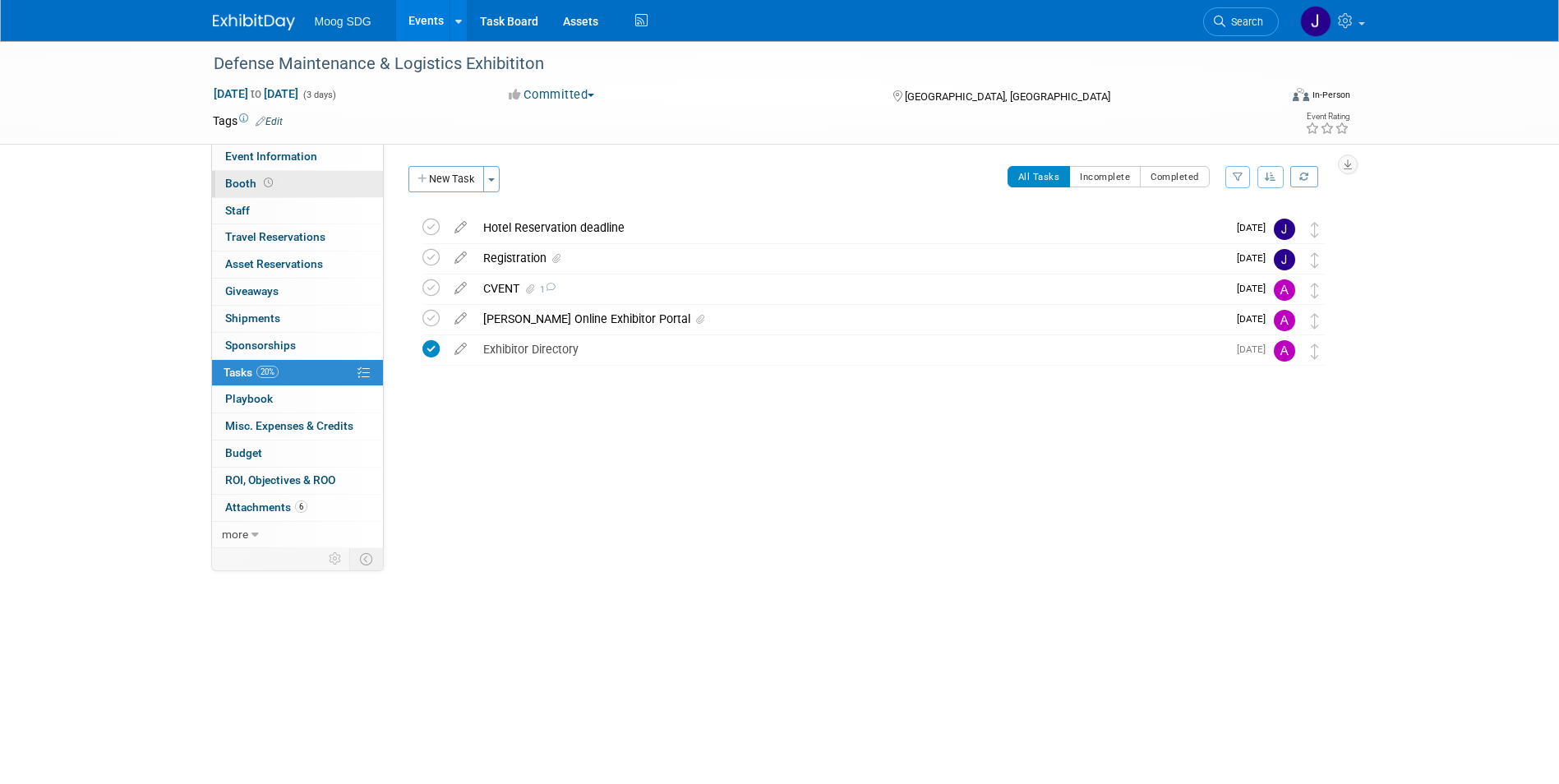
click at [286, 183] on link "Booth" at bounding box center [298, 184] width 171 height 26
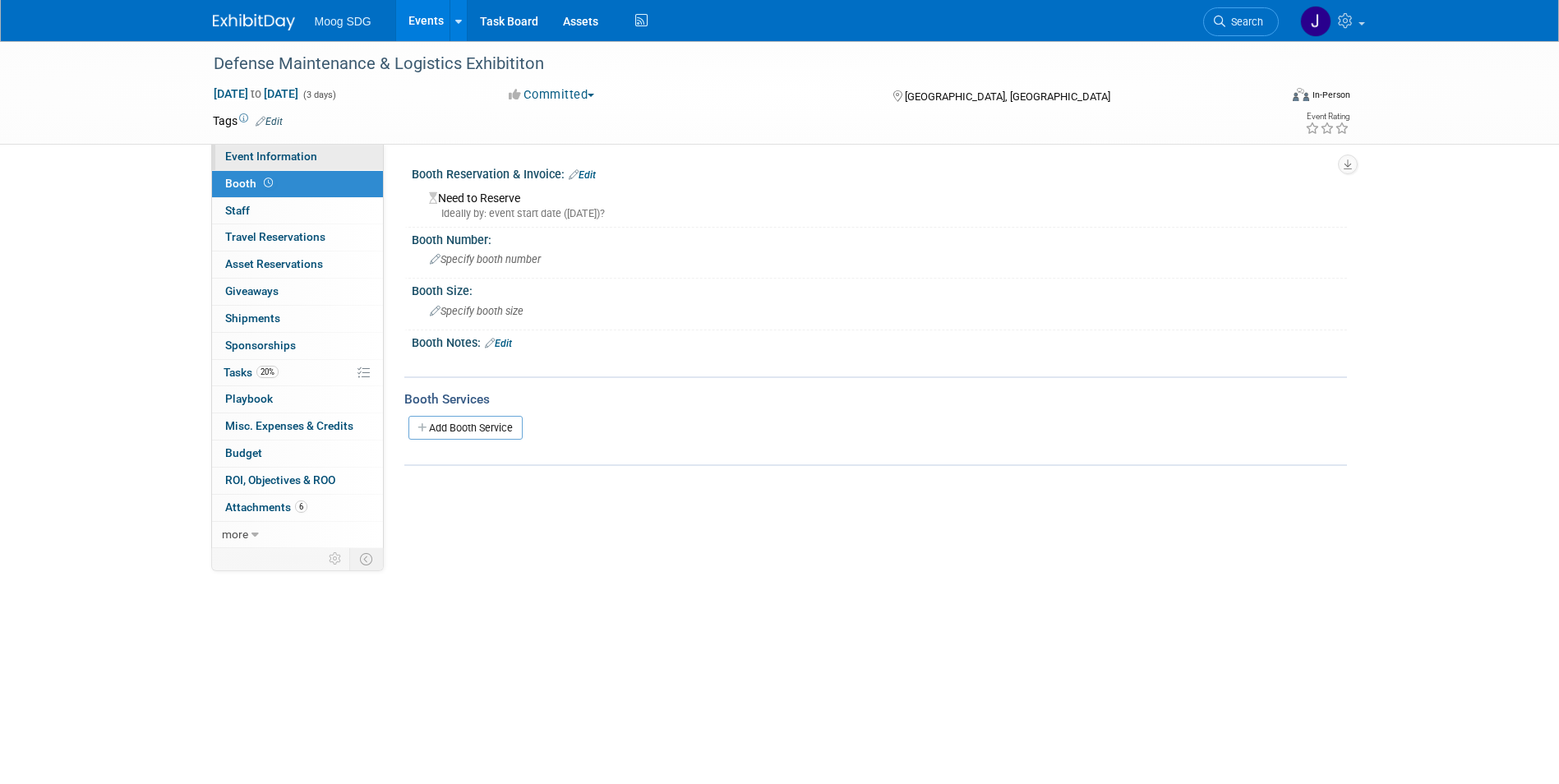
click at [305, 165] on link "Event Information" at bounding box center [298, 157] width 171 height 26
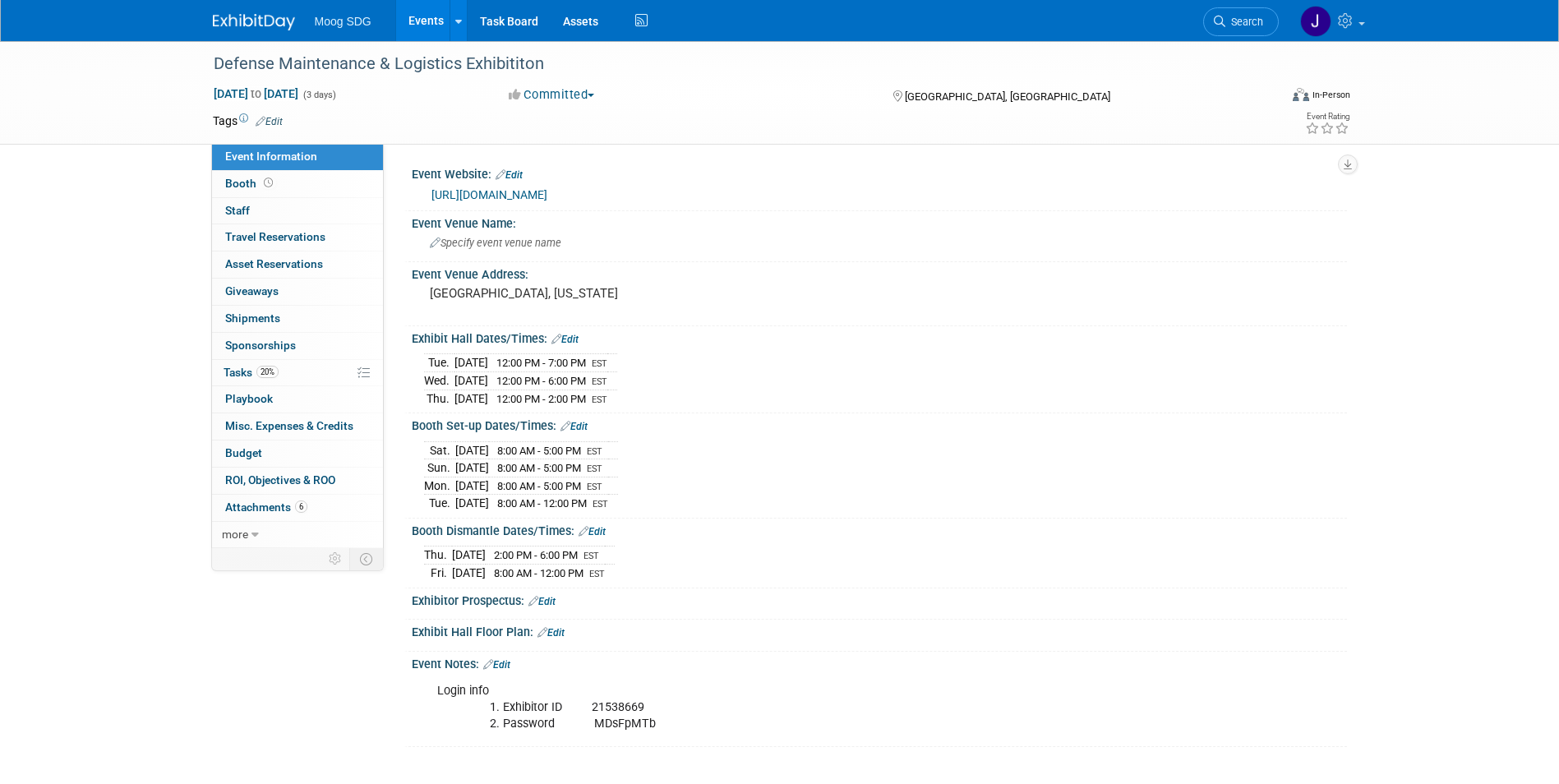
click at [431, 30] on link "Events" at bounding box center [426, 20] width 60 height 41
